Goal: Task Accomplishment & Management: Complete application form

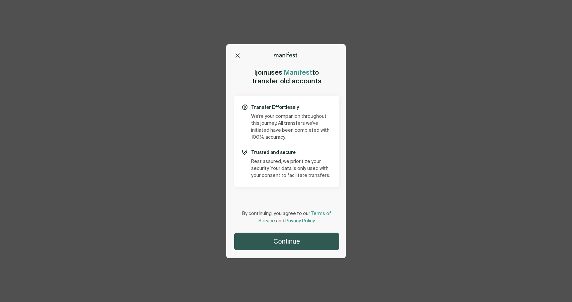
click at [292, 237] on button "Continue" at bounding box center [287, 241] width 104 height 17
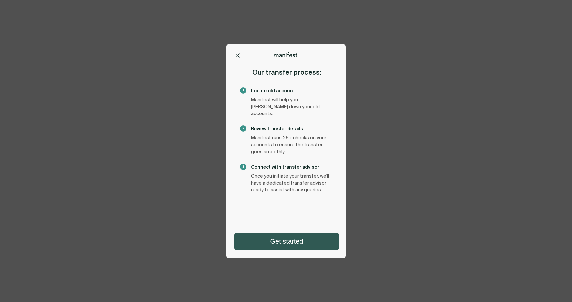
click at [289, 243] on button "Get started" at bounding box center [287, 241] width 104 height 17
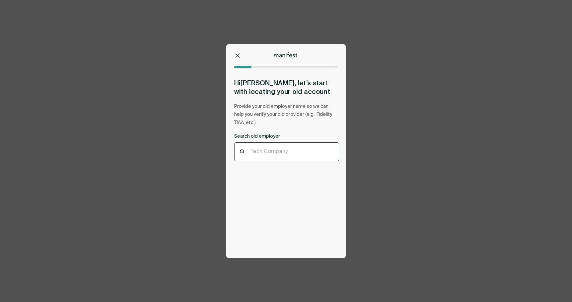
click at [284, 153] on div at bounding box center [287, 152] width 72 height 6
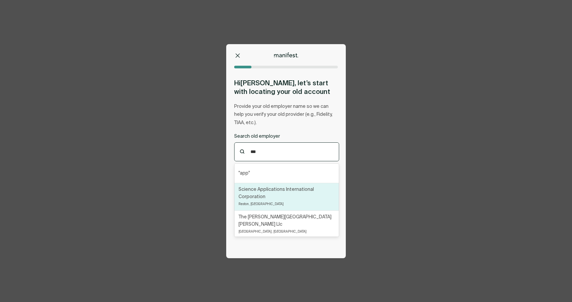
click at [283, 192] on p "Science Applications International Corporation" at bounding box center [287, 193] width 96 height 15
type input "***"
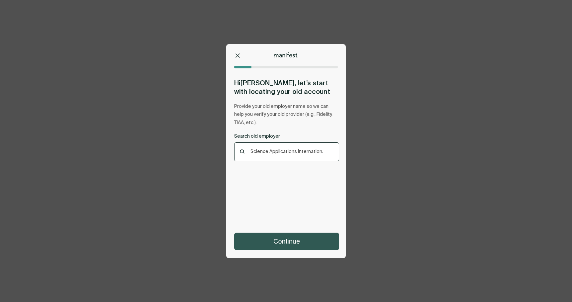
click at [291, 246] on button "Continue" at bounding box center [287, 241] width 104 height 17
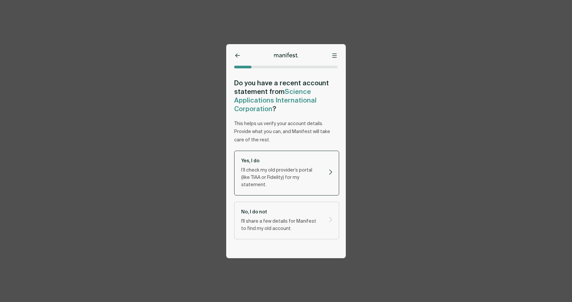
click at [285, 163] on p "Yes, I do" at bounding box center [281, 161] width 80 height 6
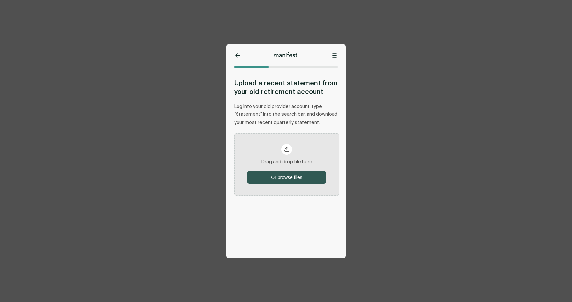
click at [288, 176] on button "Or browse files" at bounding box center [287, 177] width 78 height 12
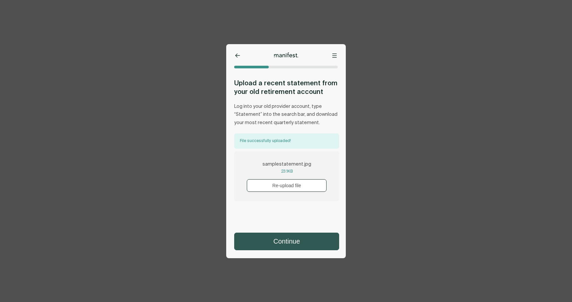
click at [286, 238] on button "Continue" at bounding box center [287, 241] width 104 height 17
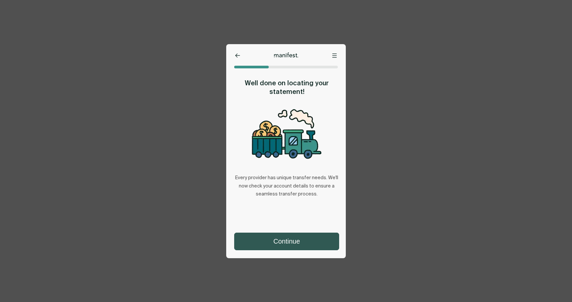
click at [287, 240] on button "Continue" at bounding box center [287, 241] width 104 height 17
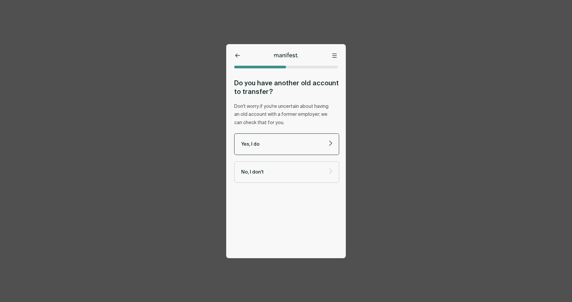
click at [281, 146] on p "Yes, I do" at bounding box center [281, 144] width 80 height 6
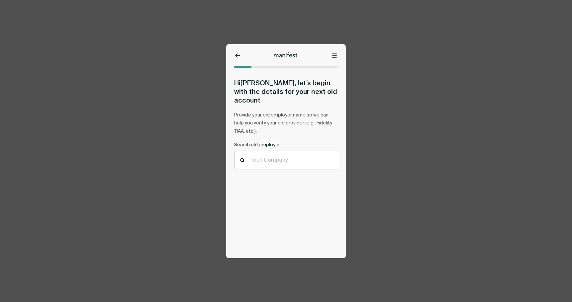
click at [237, 56] on icon at bounding box center [237, 56] width 5 height 4
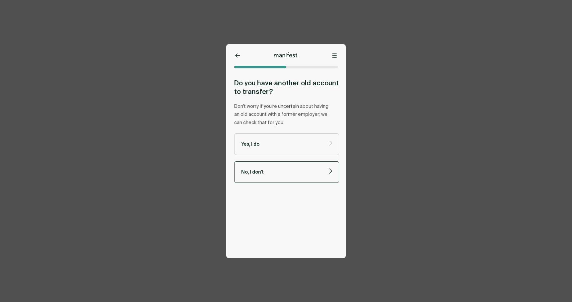
click at [281, 168] on label "No, I don't" at bounding box center [286, 173] width 105 height 22
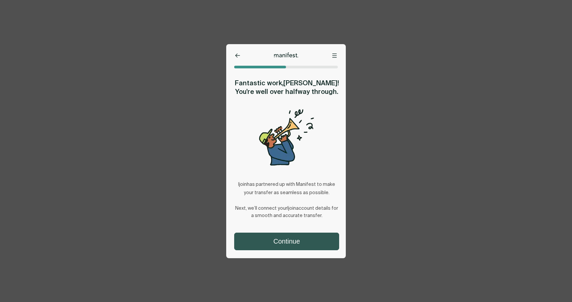
click at [318, 238] on button "Continue" at bounding box center [287, 241] width 104 height 17
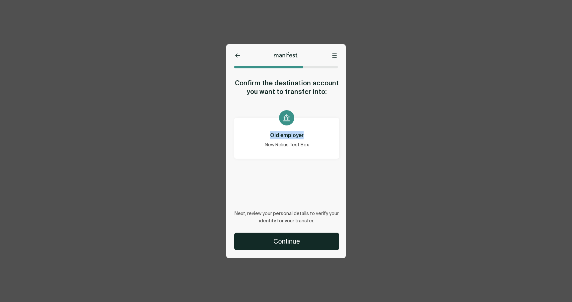
drag, startPoint x: 271, startPoint y: 132, endPoint x: 317, endPoint y: 138, distance: 45.8
click at [312, 132] on p "Old employer" at bounding box center [286, 135] width 93 height 8
click at [326, 156] on div "Old employer New Relius Test Box" at bounding box center [286, 138] width 105 height 41
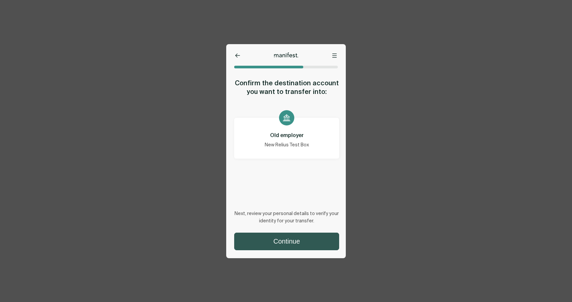
click at [298, 240] on button "Continue" at bounding box center [287, 241] width 104 height 17
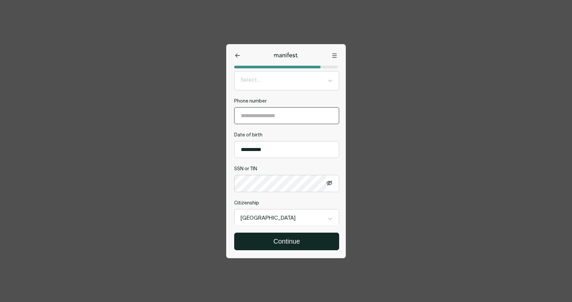
scroll to position [166, 0]
click at [274, 115] on input "**********" at bounding box center [287, 115] width 104 height 16
type input "**********"
click at [283, 129] on div "**********" at bounding box center [286, 111] width 105 height 304
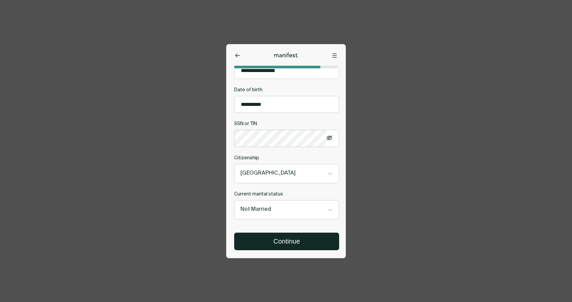
scroll to position [212, 0]
click at [286, 242] on button "Continue" at bounding box center [287, 241] width 104 height 17
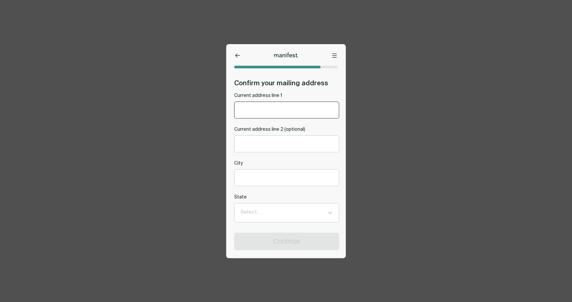
click at [280, 109] on input "Current address line 1" at bounding box center [287, 110] width 104 height 16
type input "********"
click at [276, 138] on input "Current address line 2 (optional)" at bounding box center [287, 144] width 104 height 16
click at [271, 183] on input "City" at bounding box center [287, 178] width 104 height 16
click at [256, 210] on div "State Select..." at bounding box center [286, 208] width 105 height 28
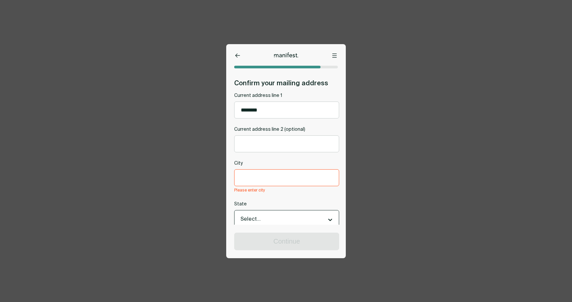
click at [253, 180] on input "City" at bounding box center [287, 178] width 104 height 16
type input "*****"
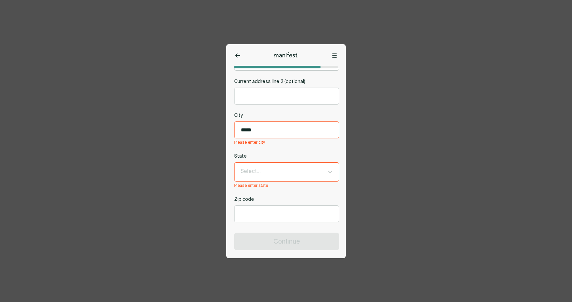
scroll to position [52, 0]
click at [276, 171] on div "Select..." at bounding box center [287, 169] width 104 height 19
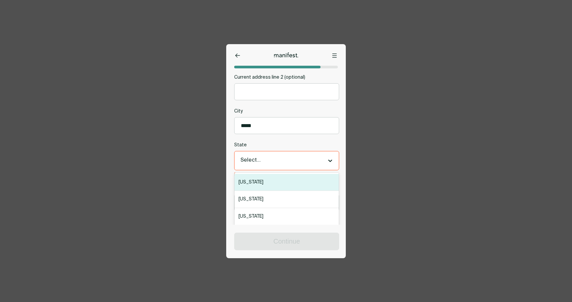
type input "*"
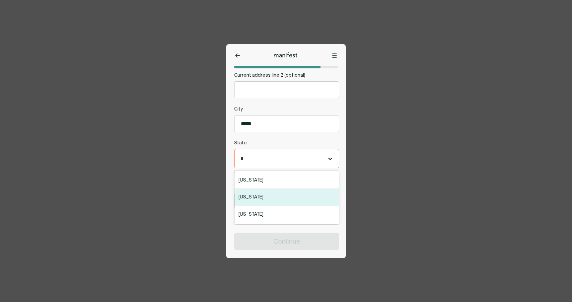
click at [255, 196] on div "Florida" at bounding box center [287, 197] width 104 height 17
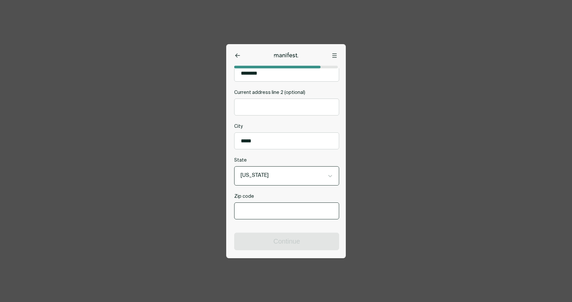
scroll to position [38, 0]
click at [275, 213] on input "Zip code" at bounding box center [287, 211] width 104 height 16
type input "*****"
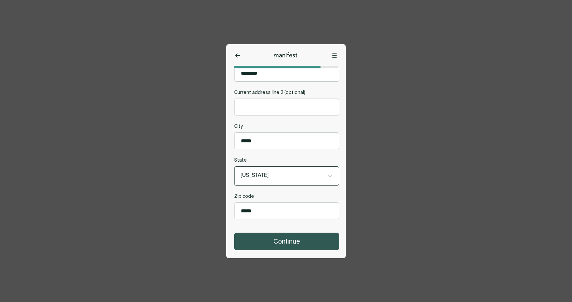
click at [268, 242] on button "Continue" at bounding box center [287, 241] width 104 height 17
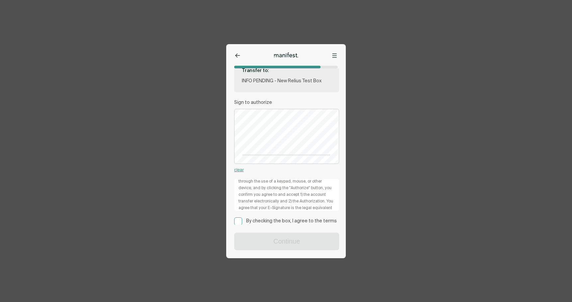
scroll to position [33, 0]
click at [239, 223] on rect at bounding box center [239, 222] width 8 height 8
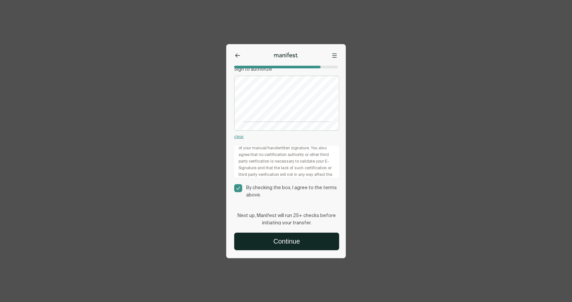
scroll to position [66, 0]
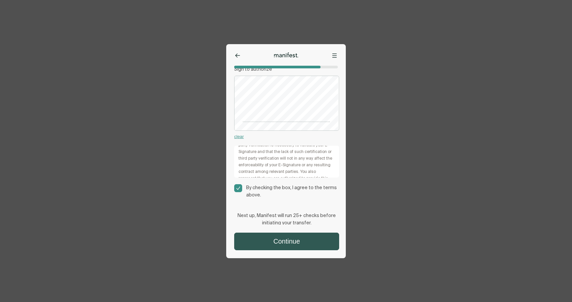
click at [300, 241] on button "Continue" at bounding box center [287, 241] width 104 height 17
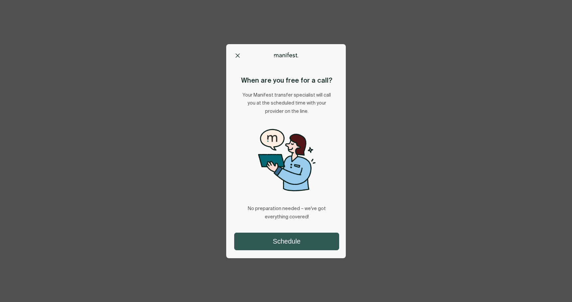
click at [287, 235] on button "Schedule" at bounding box center [287, 241] width 104 height 17
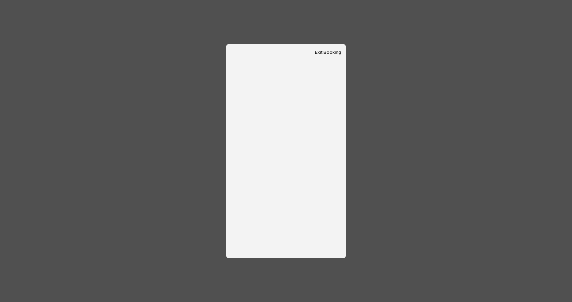
click at [325, 53] on button "Exit Booking" at bounding box center [328, 53] width 26 height 6
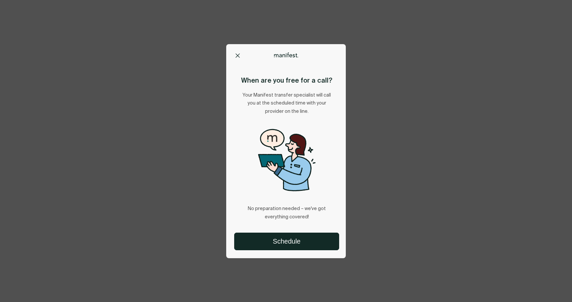
click at [239, 55] on icon at bounding box center [238, 56] width 4 height 4
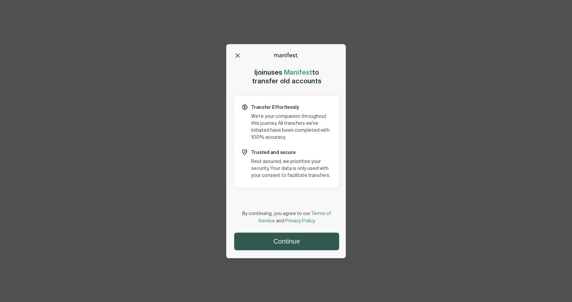
click at [299, 239] on button "Continue" at bounding box center [287, 241] width 104 height 17
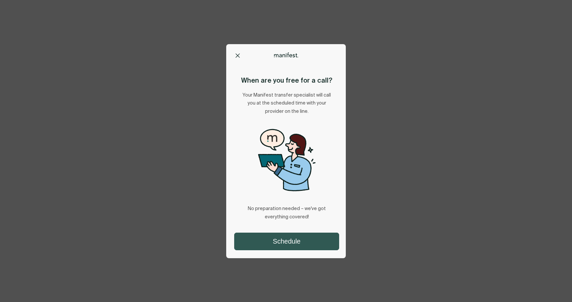
click at [288, 238] on button "Schedule" at bounding box center [287, 241] width 104 height 17
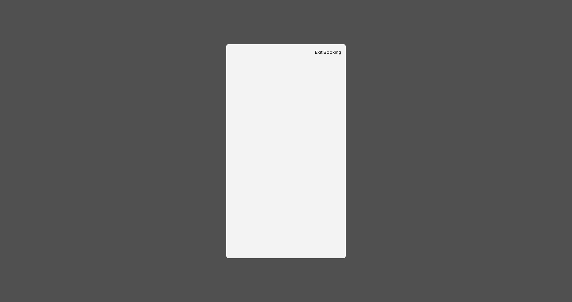
click at [333, 51] on button "Exit Booking" at bounding box center [328, 53] width 26 height 6
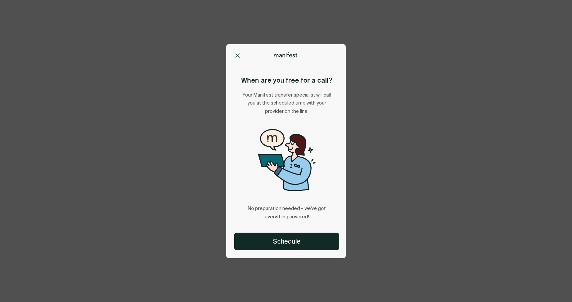
click at [238, 56] on icon at bounding box center [238, 56] width 4 height 4
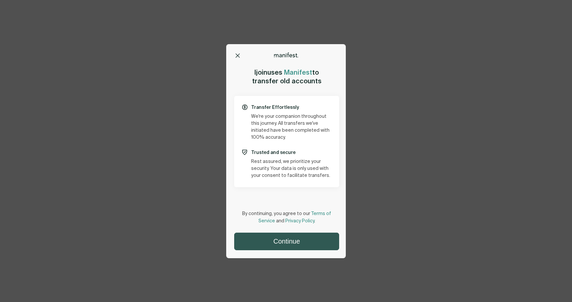
click at [286, 244] on button "Continue" at bounding box center [287, 241] width 104 height 17
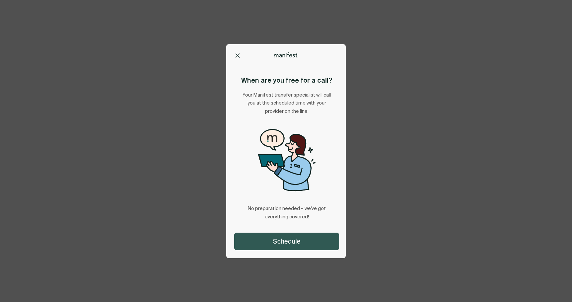
click at [297, 238] on button "Schedule" at bounding box center [287, 241] width 104 height 17
